Goal: Download file/media

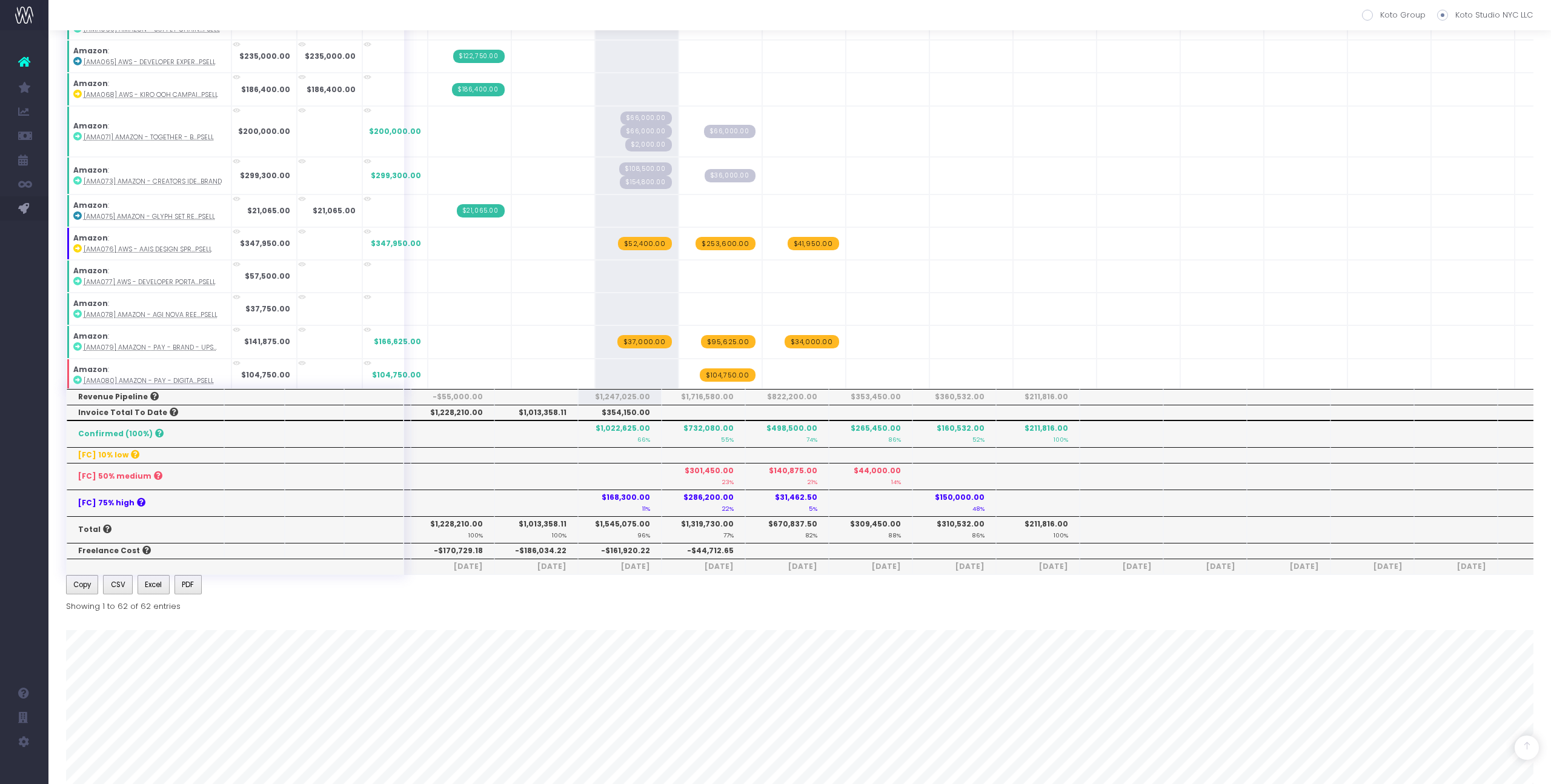
scroll to position [534, 0]
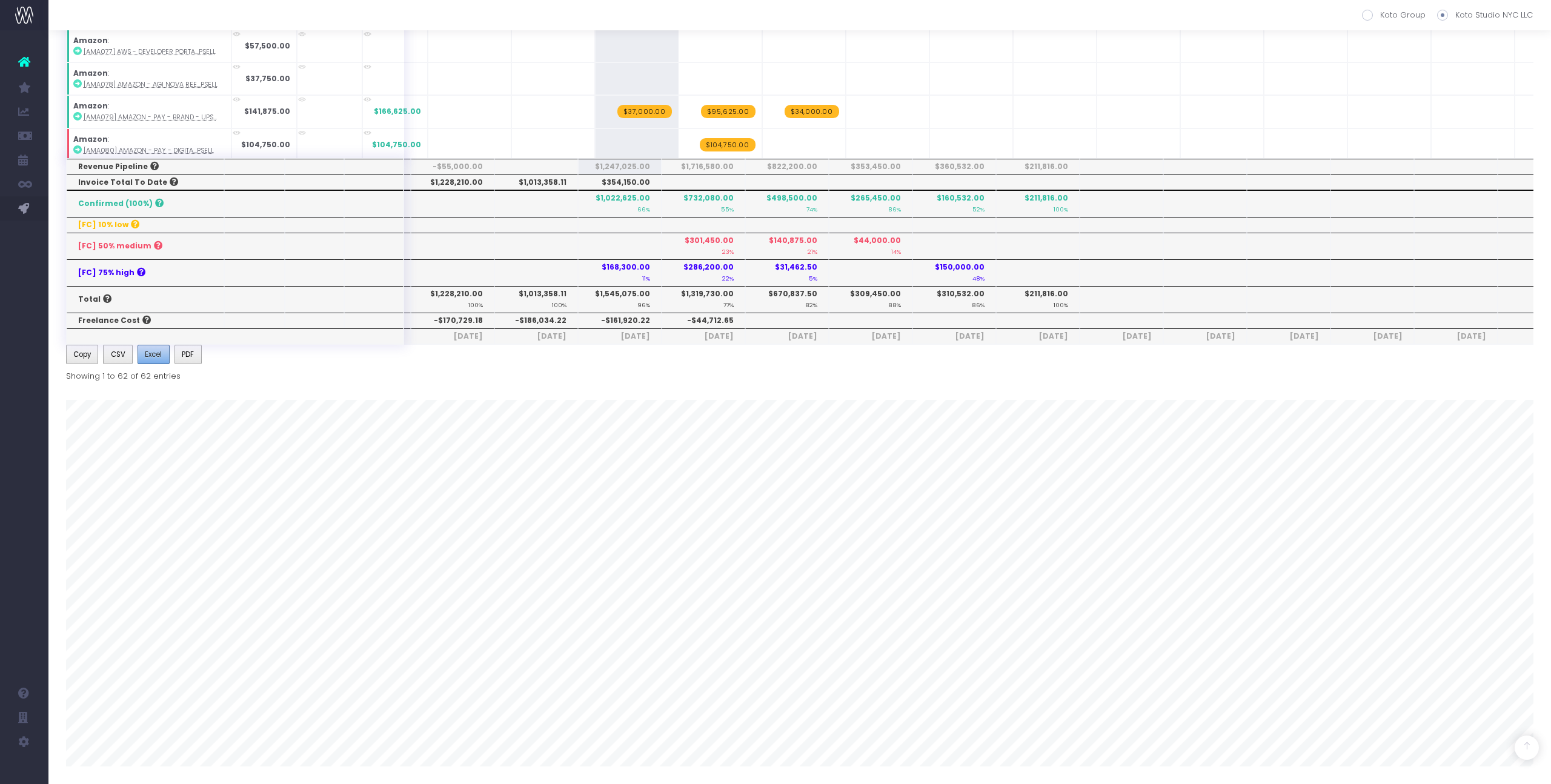
click at [156, 357] on span "Excel" at bounding box center [153, 354] width 17 height 11
click at [100, 256] on span "Koto Revenue Recognition" at bounding box center [112, 257] width 91 height 11
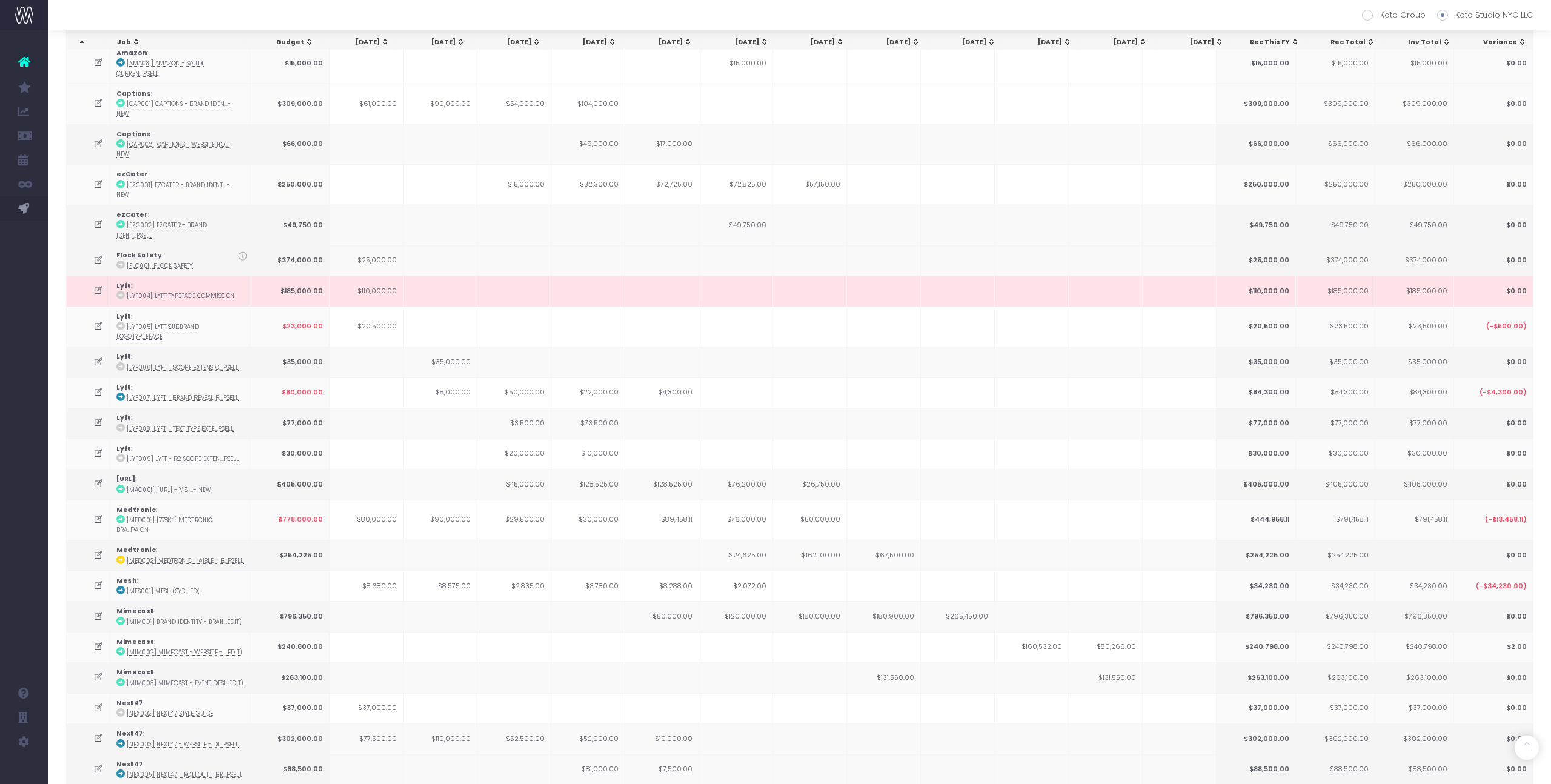
scroll to position [1081, 0]
